Goal: Task Accomplishment & Management: Use online tool/utility

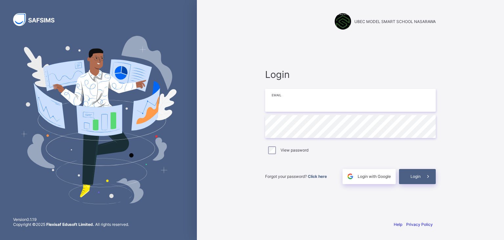
click at [277, 98] on input "email" at bounding box center [350, 100] width 171 height 23
type input "**********"
click at [416, 176] on span "Login" at bounding box center [416, 176] width 10 height 5
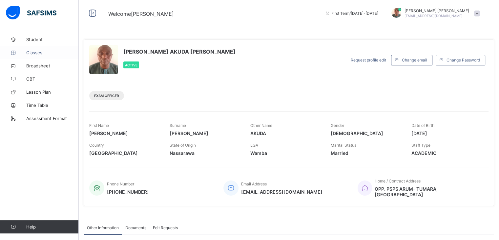
click at [36, 51] on span "Classes" at bounding box center [52, 52] width 53 height 5
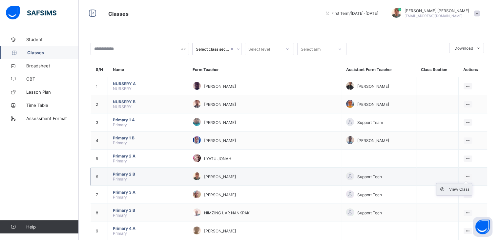
click at [445, 187] on icon at bounding box center [444, 189] width 10 height 7
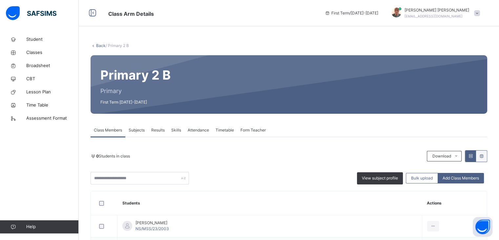
click at [198, 130] on span "Attendance" at bounding box center [198, 130] width 21 height 6
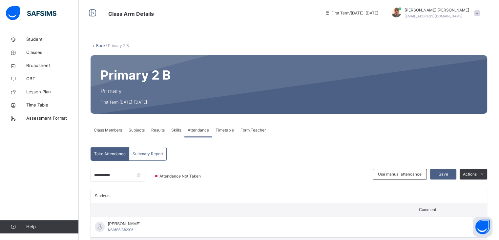
click at [198, 130] on span "Attendance" at bounding box center [198, 130] width 21 height 6
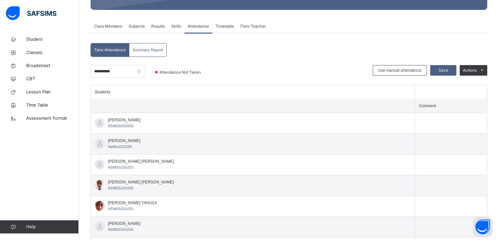
scroll to position [105, 0]
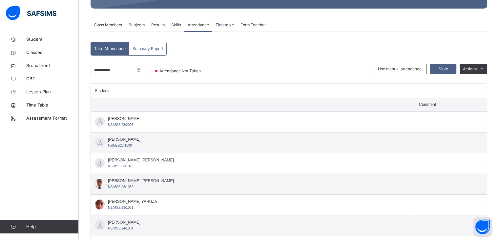
click at [200, 23] on span "Attendance" at bounding box center [198, 25] width 21 height 6
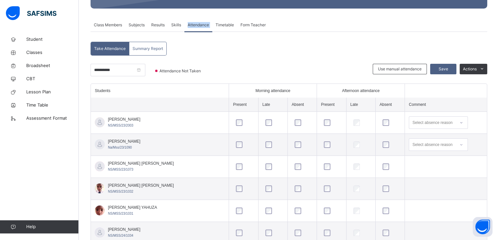
click at [193, 210] on td "[PERSON_NAME] YAHUZA NS/MSS/23/1031" at bounding box center [160, 211] width 138 height 22
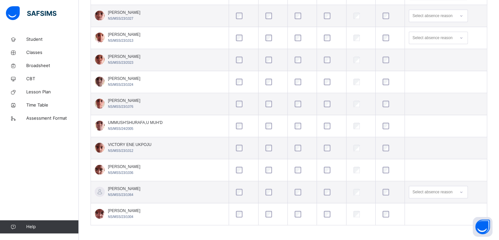
scroll to position [762, 0]
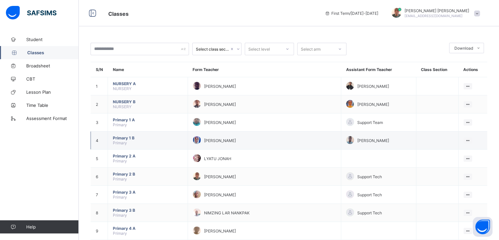
drag, startPoint x: 444, startPoint y: 187, endPoint x: 464, endPoint y: 135, distance: 56.2
click at [464, 135] on td "View Class" at bounding box center [472, 140] width 29 height 18
click at [445, 188] on icon at bounding box center [444, 189] width 10 height 7
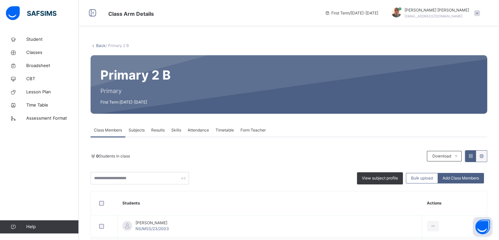
click at [203, 129] on span "Attendance" at bounding box center [198, 130] width 21 height 6
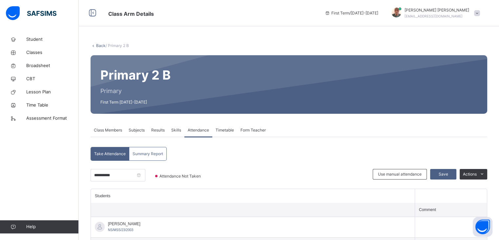
click at [196, 127] on span "Attendance" at bounding box center [198, 130] width 21 height 6
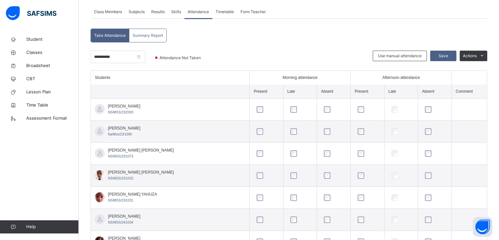
scroll to position [131, 0]
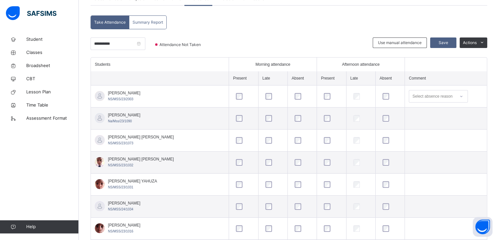
click at [288, 118] on td at bounding box center [302, 118] width 29 height 22
drag, startPoint x: 278, startPoint y: 118, endPoint x: 431, endPoint y: 94, distance: 154.9
click at [431, 94] on div "Select absence reason" at bounding box center [433, 96] width 40 height 12
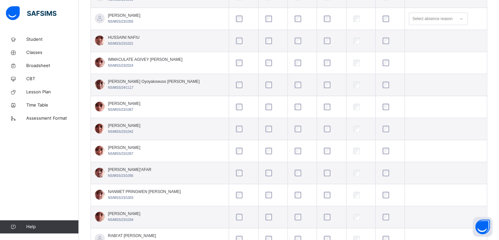
scroll to position [486, 0]
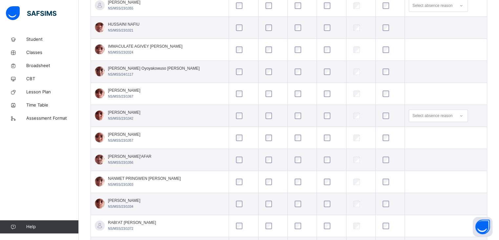
click at [170, 206] on td "RABI ALIYU SAIDU NS/MSS/23/1034" at bounding box center [160, 204] width 138 height 22
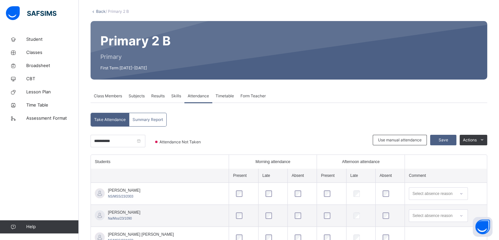
scroll to position [0, 0]
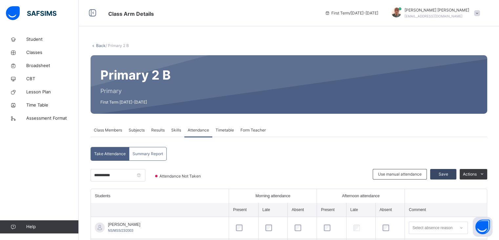
click at [439, 172] on div "Save" at bounding box center [443, 174] width 26 height 11
